Goal: Task Accomplishment & Management: Use online tool/utility

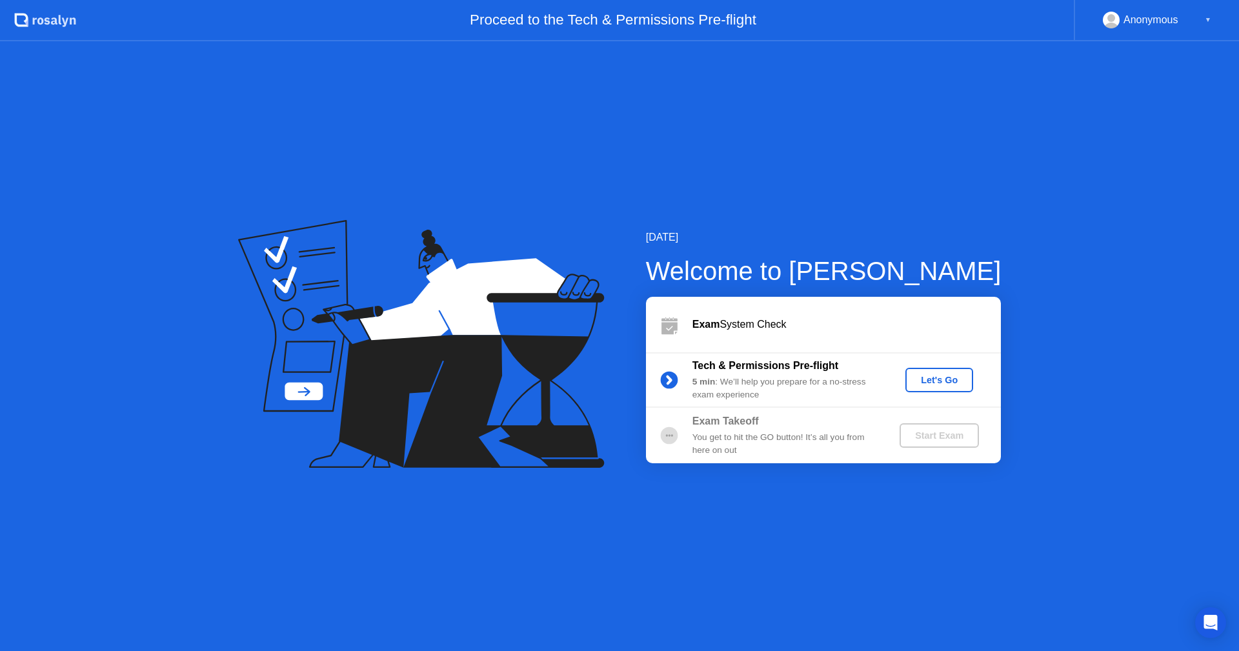
click at [928, 378] on div "Let's Go" at bounding box center [939, 380] width 57 height 10
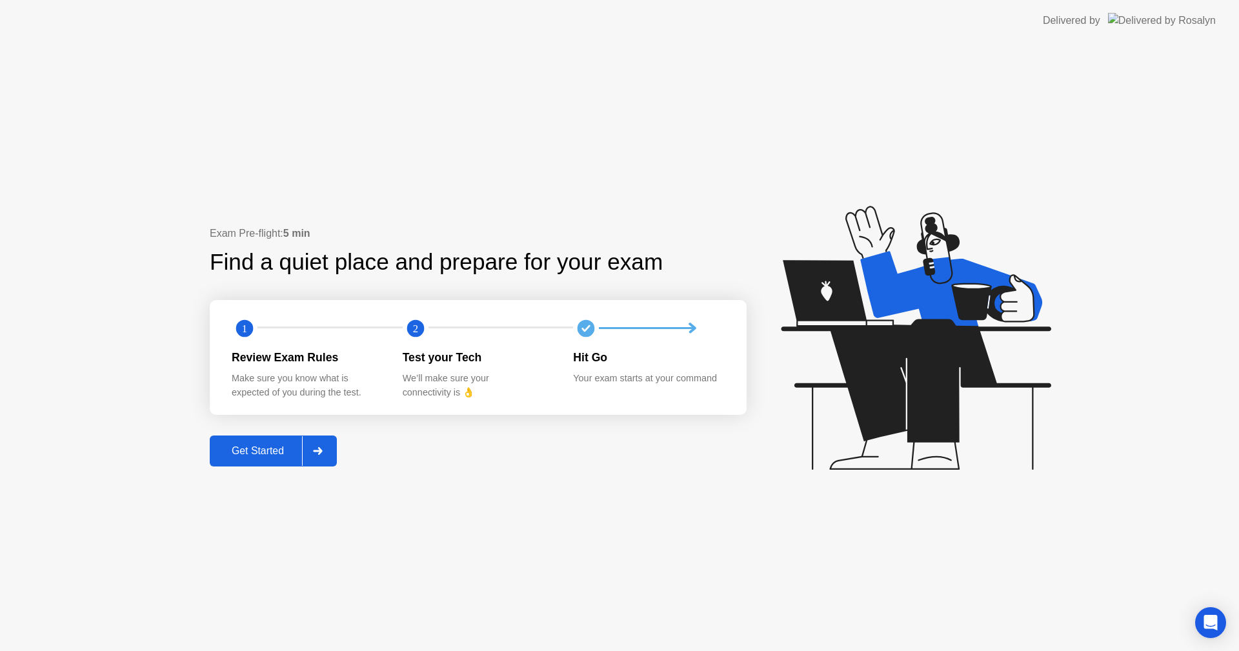
click at [265, 442] on button "Get Started" at bounding box center [273, 451] width 127 height 31
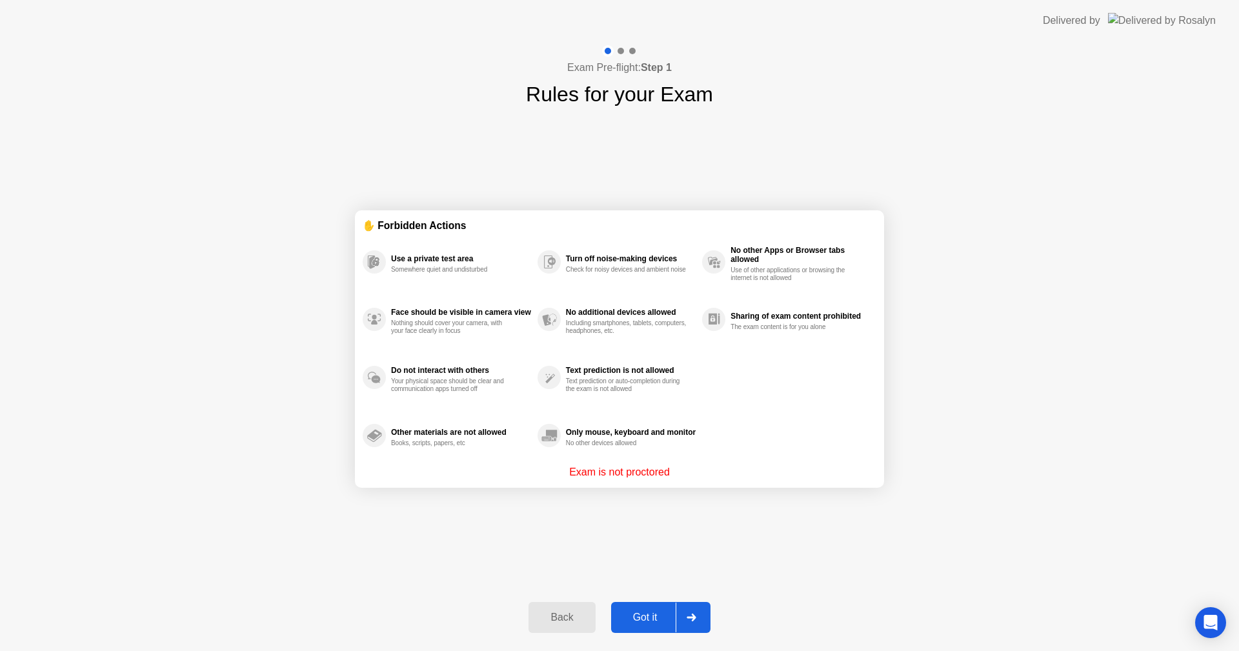
click at [663, 613] on div "Got it" at bounding box center [645, 618] width 61 height 12
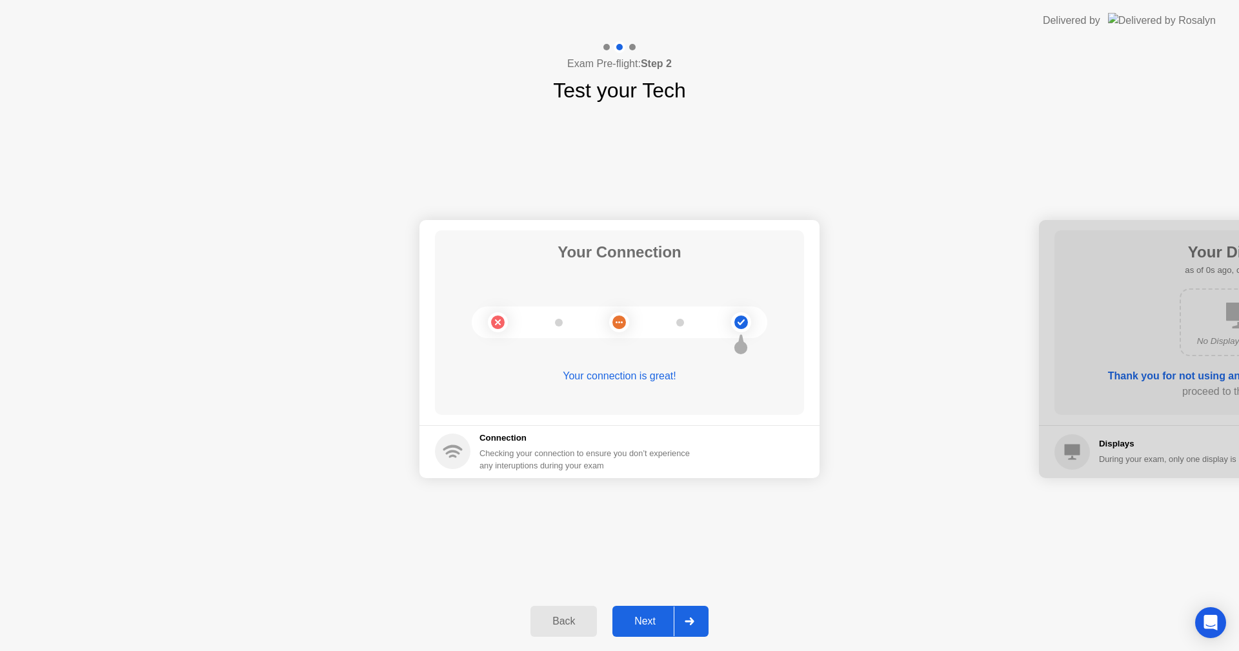
click at [663, 612] on button "Next" at bounding box center [660, 621] width 96 height 31
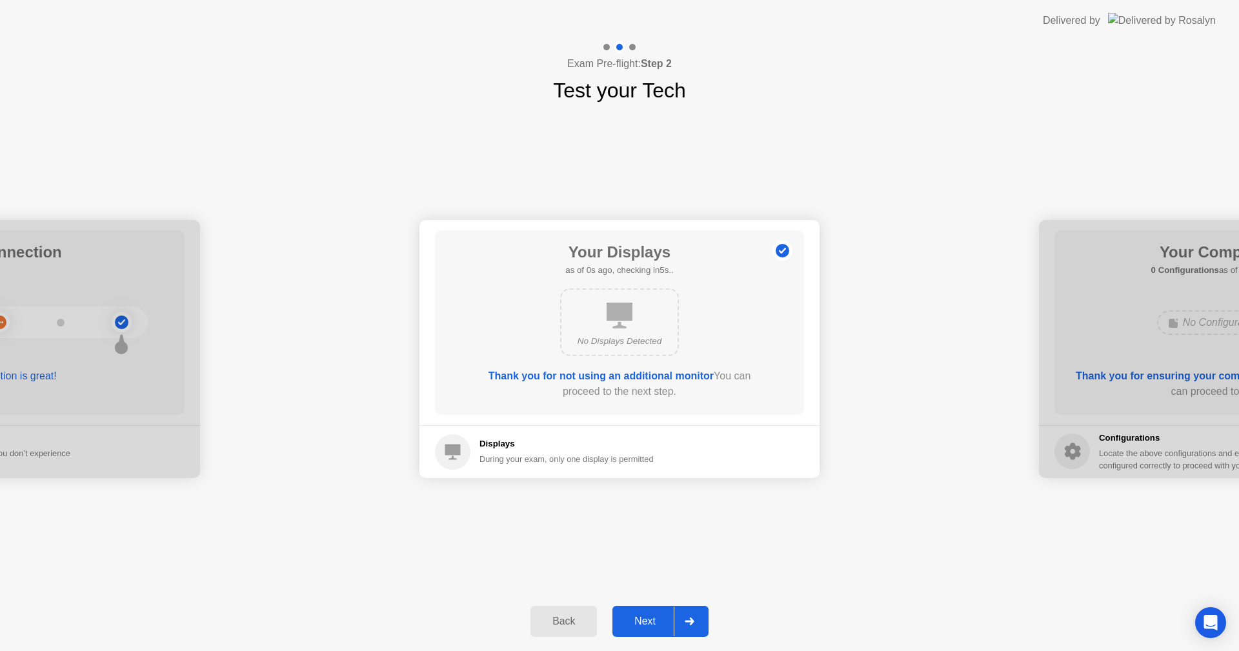
click at [663, 612] on button "Next" at bounding box center [660, 621] width 96 height 31
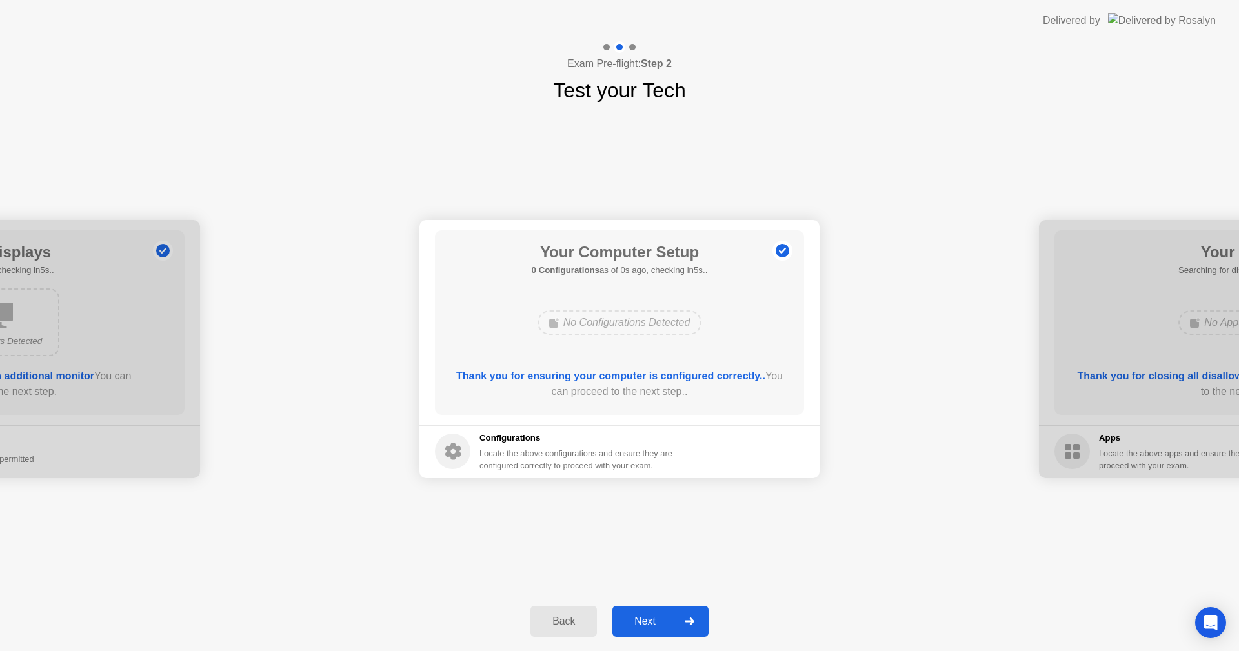
click at [663, 612] on button "Next" at bounding box center [660, 621] width 96 height 31
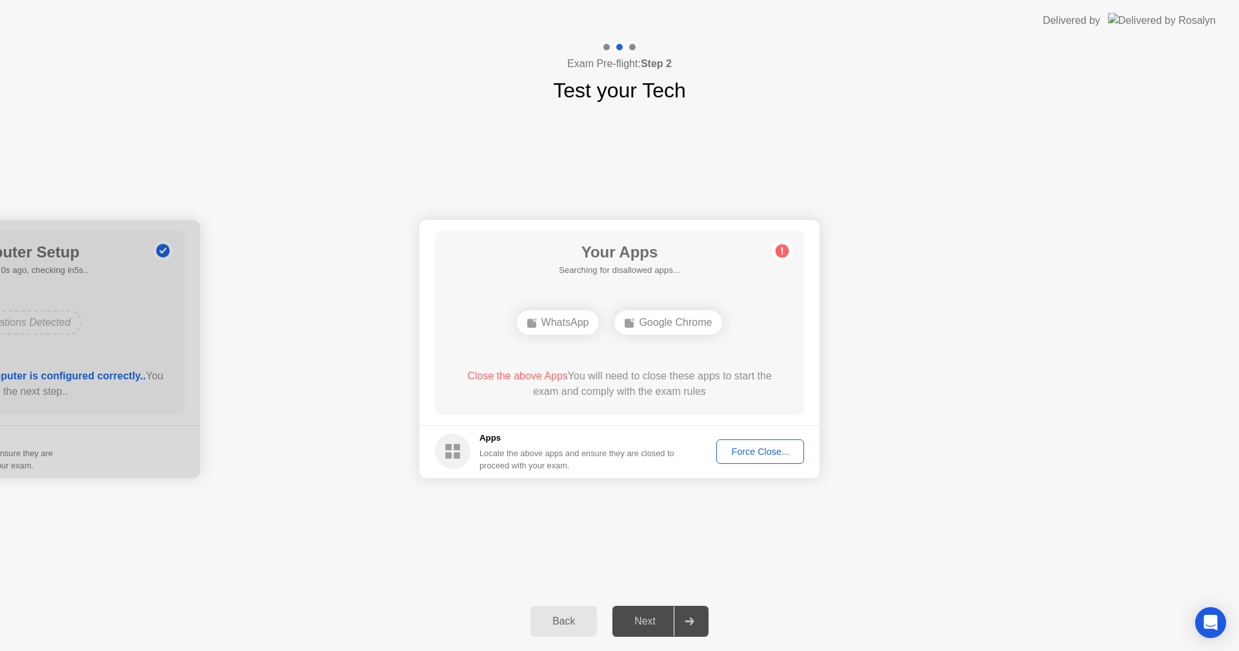
click at [782, 441] on button "Force Close..." at bounding box center [760, 451] width 88 height 25
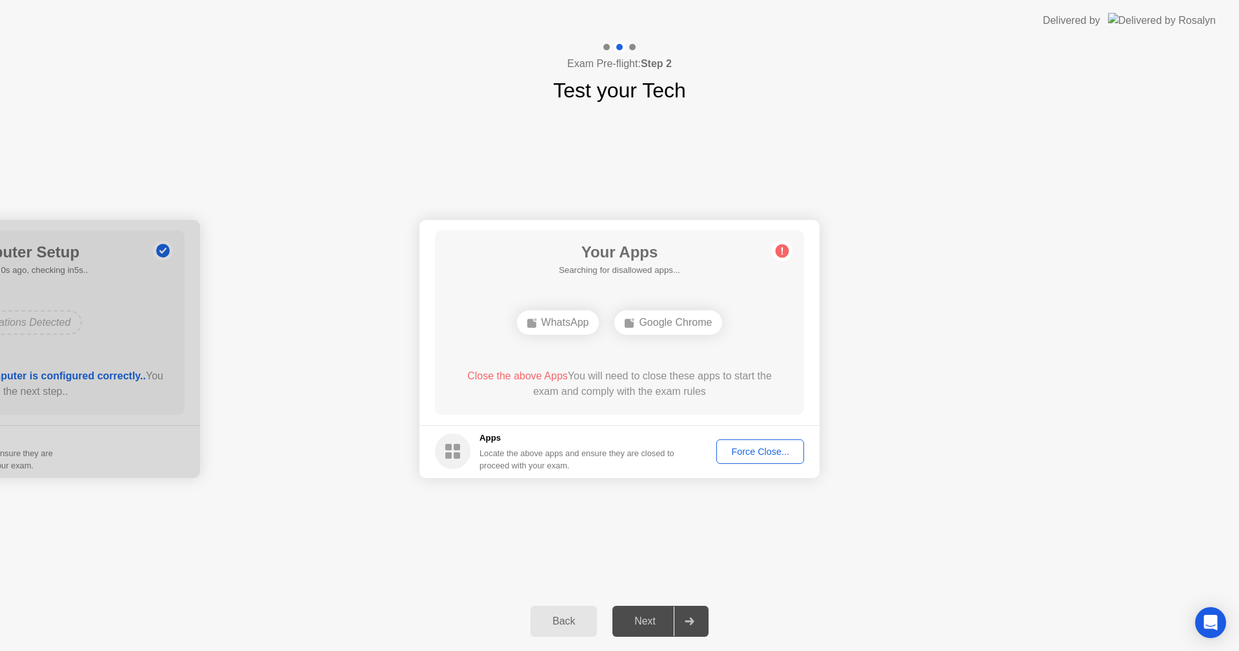
click at [750, 447] on div "Force Close..." at bounding box center [760, 452] width 79 height 10
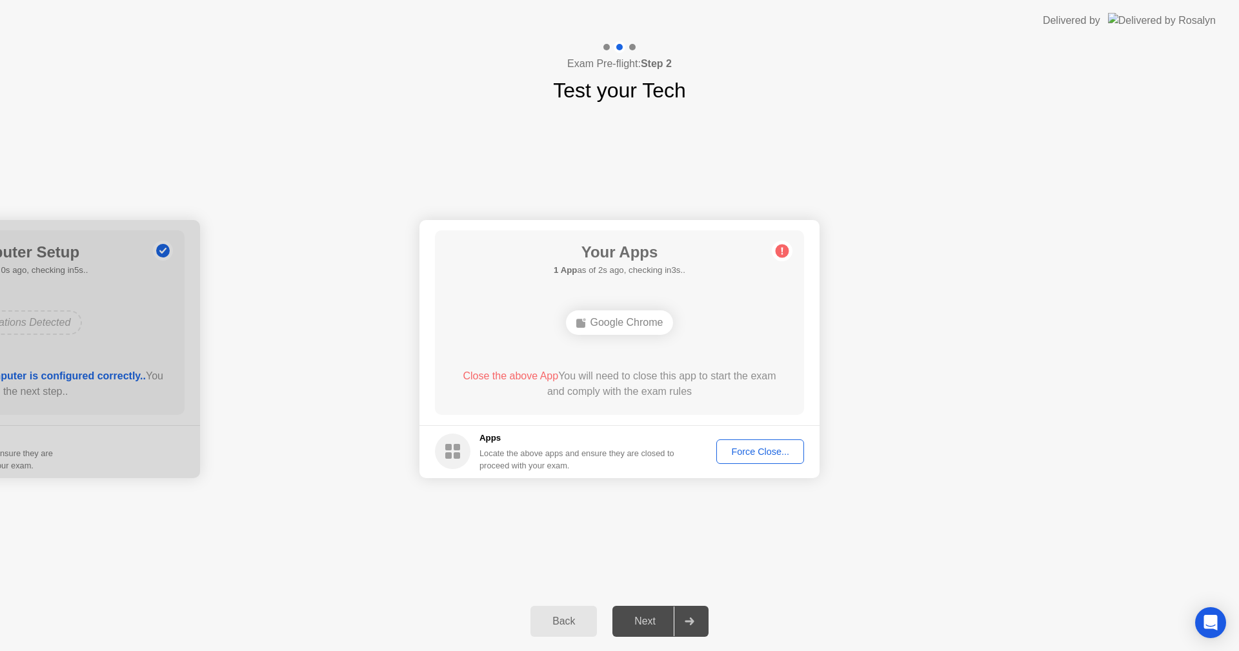
click at [756, 443] on button "Force Close..." at bounding box center [760, 451] width 88 height 25
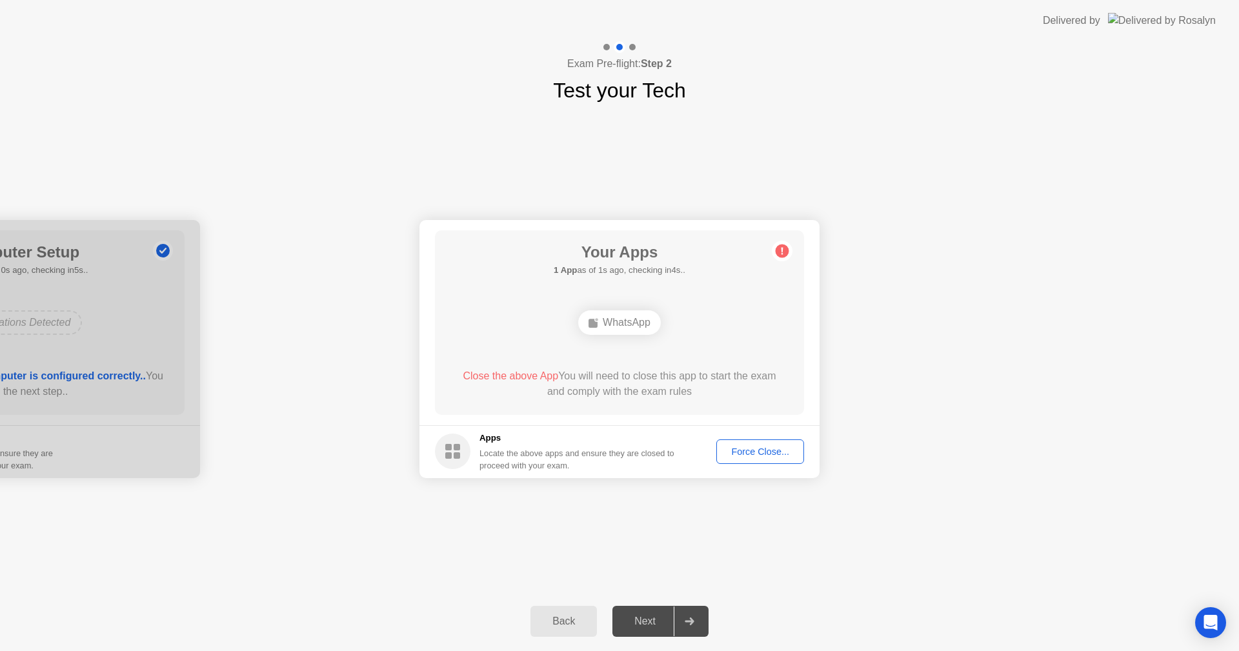
click at [767, 451] on div "Force Close..." at bounding box center [760, 452] width 79 height 10
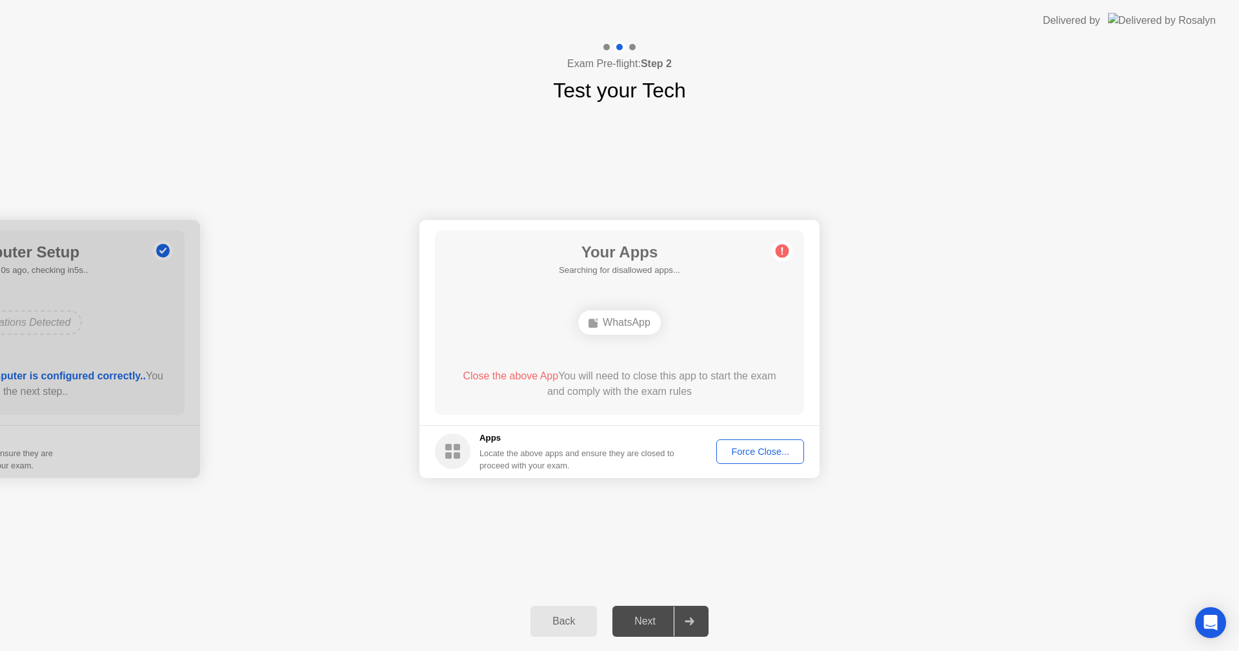
click at [749, 457] on div "Force Close..." at bounding box center [760, 452] width 79 height 10
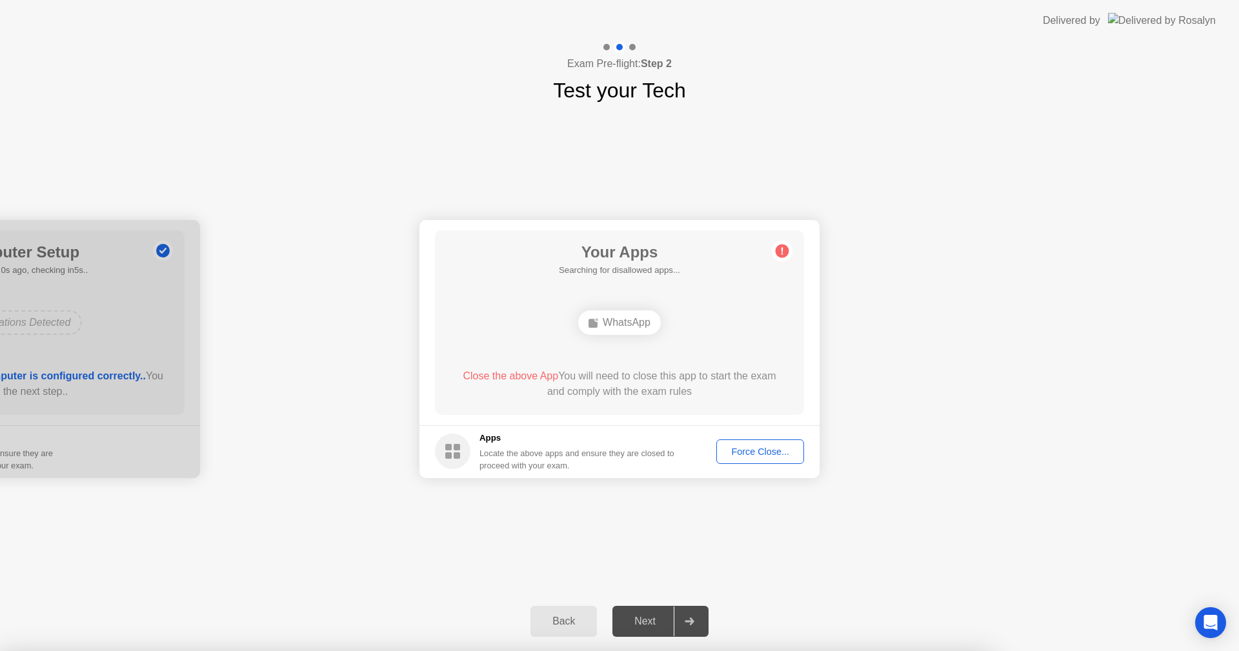
drag, startPoint x: 671, startPoint y: 396, endPoint x: 671, endPoint y: 410, distance: 14.8
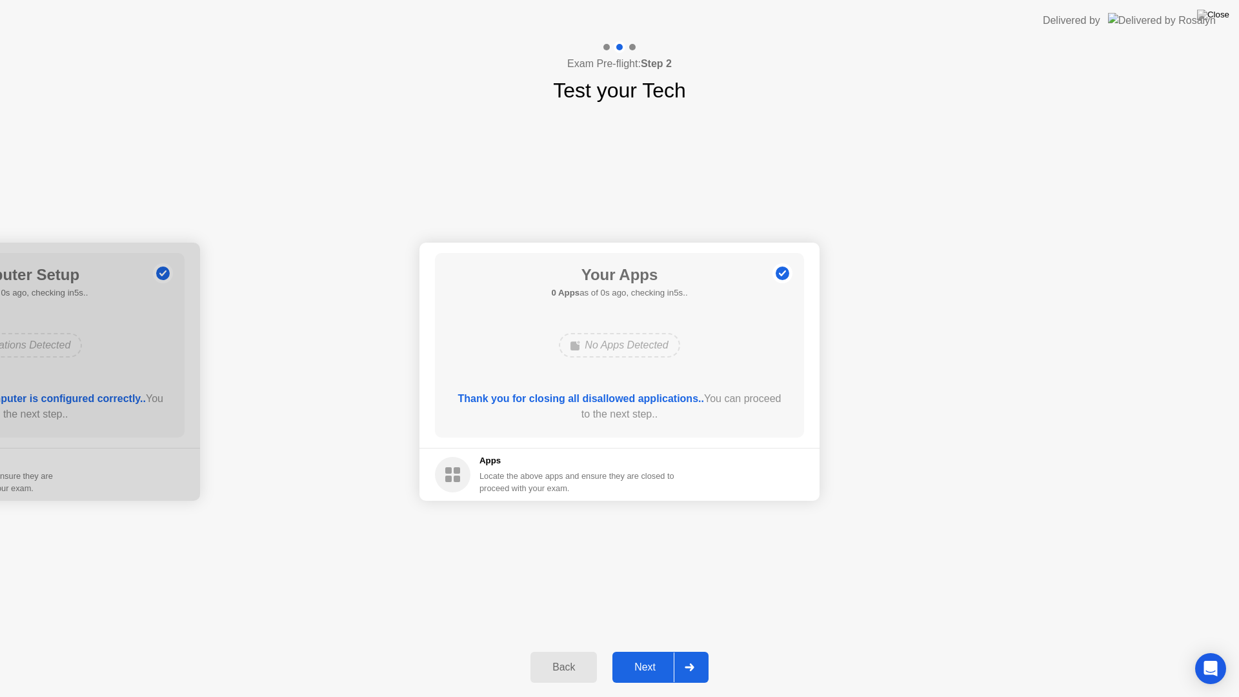
click at [629, 650] on button "Next" at bounding box center [660, 667] width 96 height 31
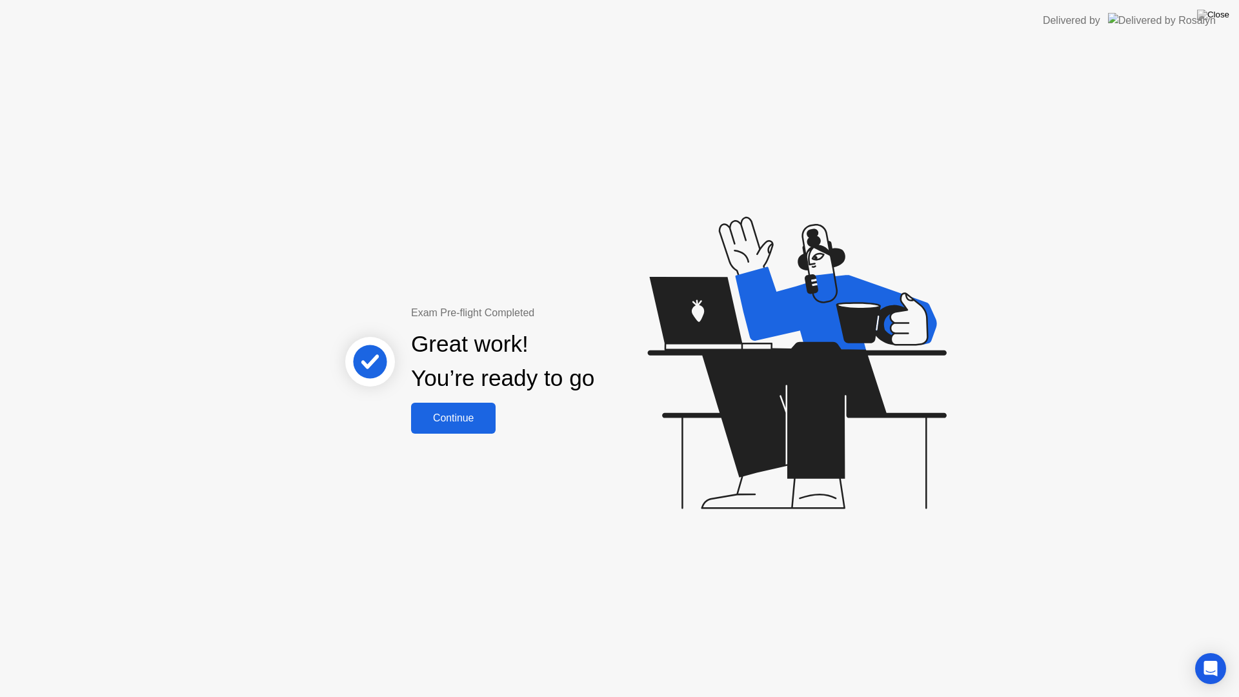
click at [469, 434] on div "Exam Pre-flight Completed Great work! You’re ready to go Continue" at bounding box center [619, 369] width 1239 height 656
click at [470, 415] on div "Continue" at bounding box center [453, 418] width 77 height 12
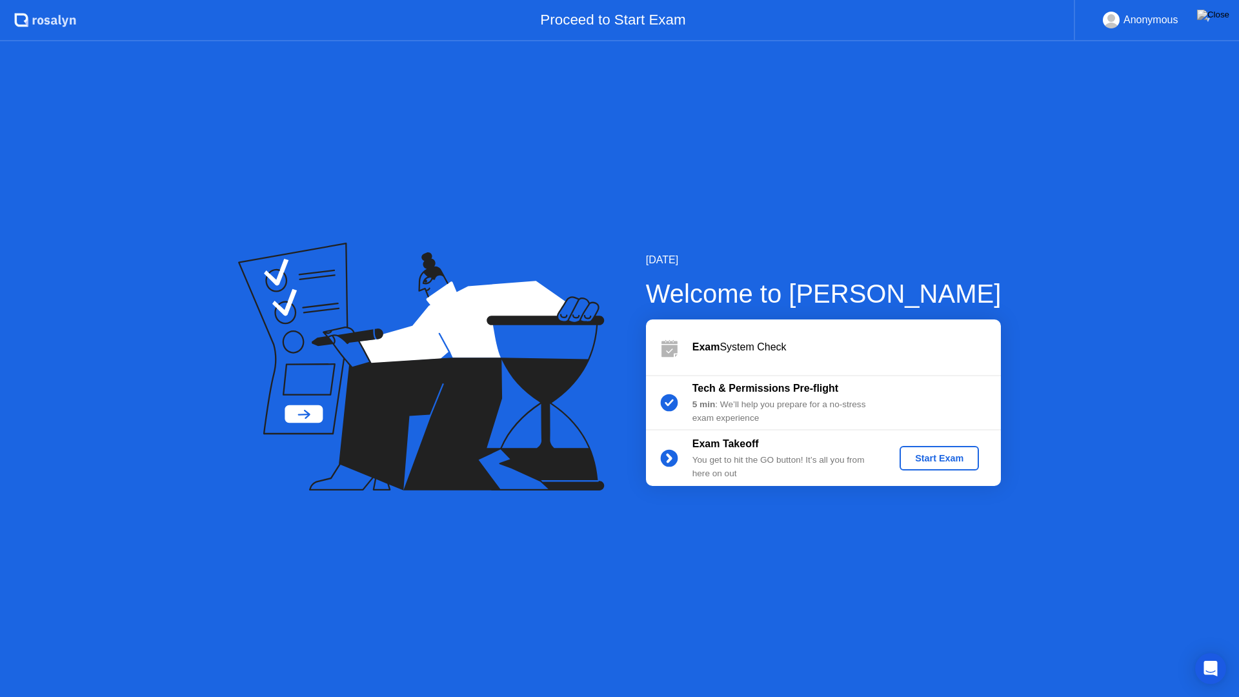
click at [936, 453] on div "Start Exam" at bounding box center [939, 458] width 69 height 10
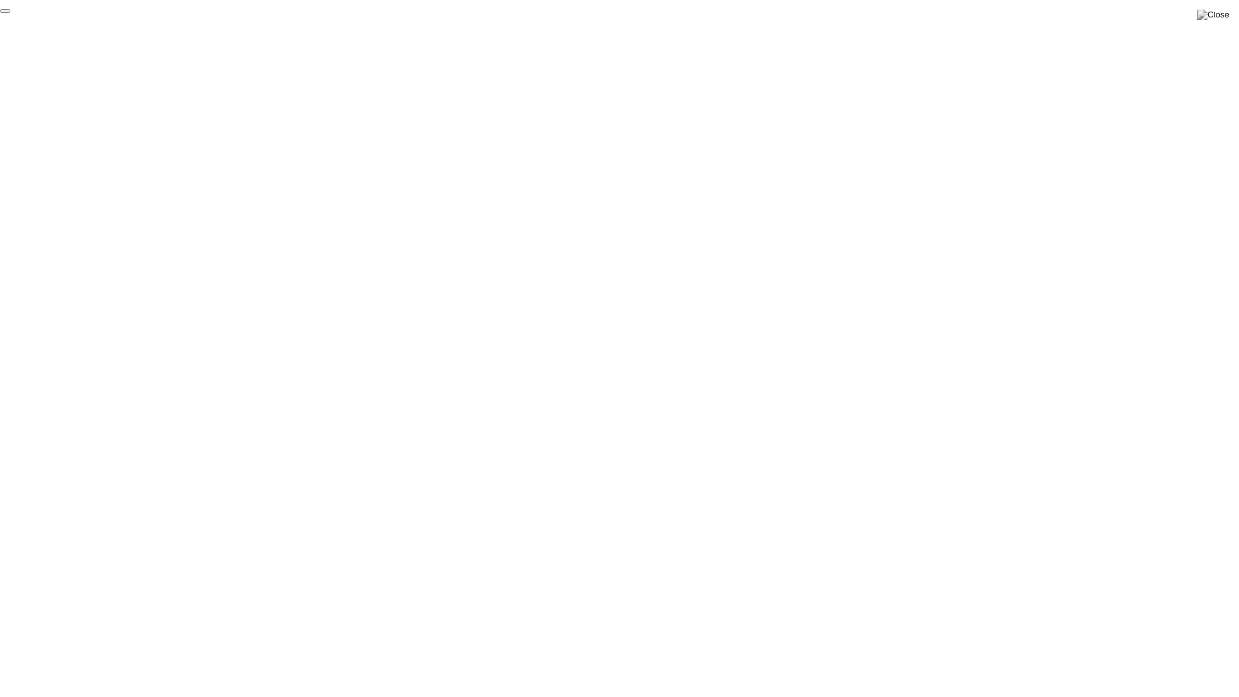
click div "End Proctoring Session"
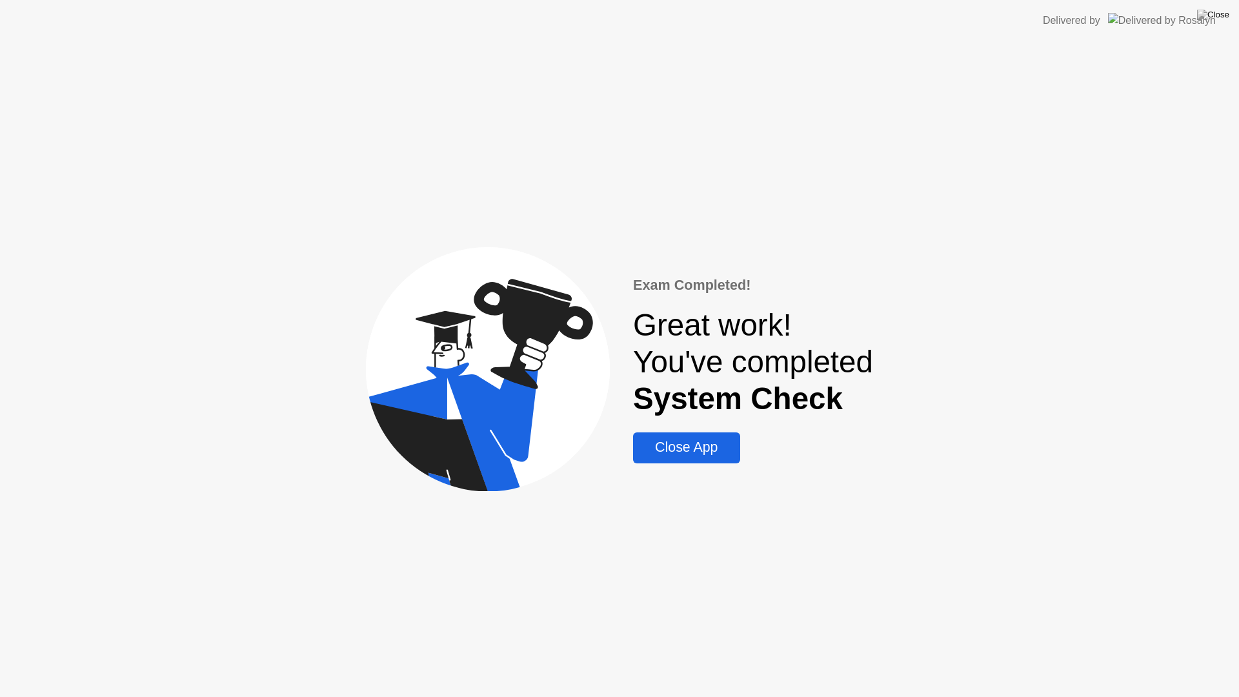
click at [668, 449] on div "Close App" at bounding box center [686, 447] width 99 height 16
